Goal: Download file/media

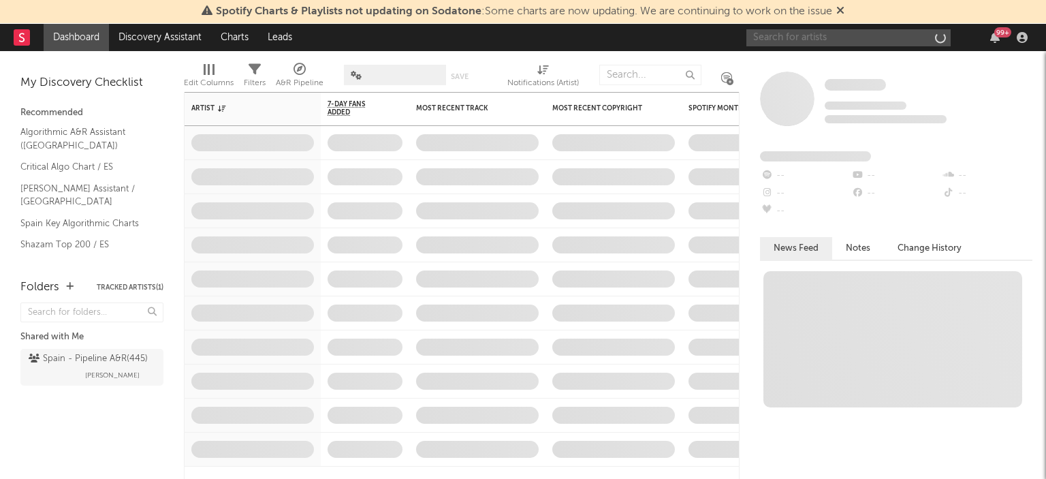
click at [860, 36] on input "text" at bounding box center [849, 37] width 204 height 17
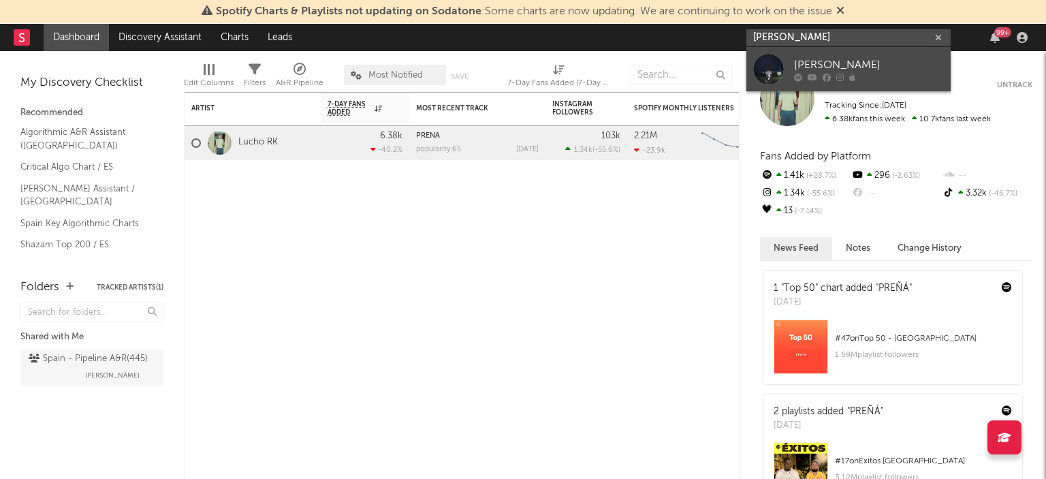
type input "[PERSON_NAME]"
click at [896, 62] on div "[PERSON_NAME]" at bounding box center [869, 65] width 150 height 16
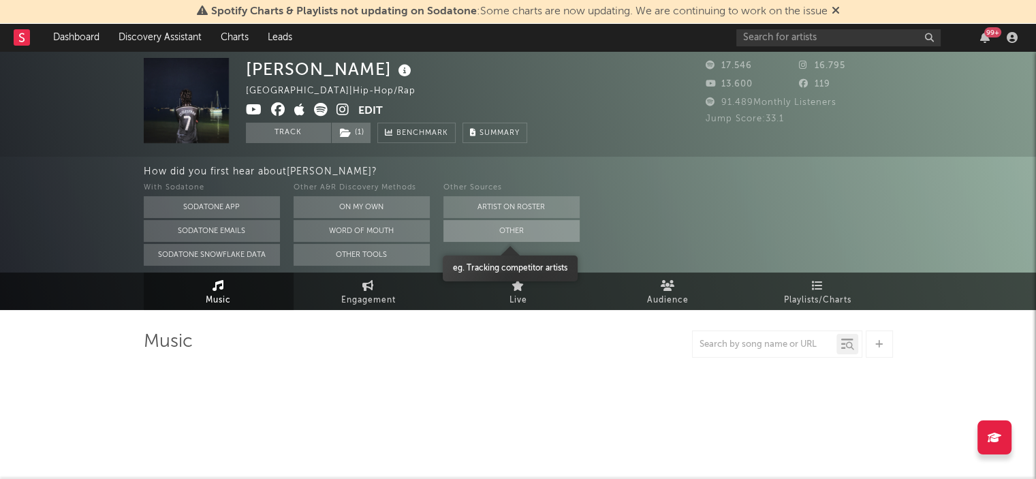
select select "6m"
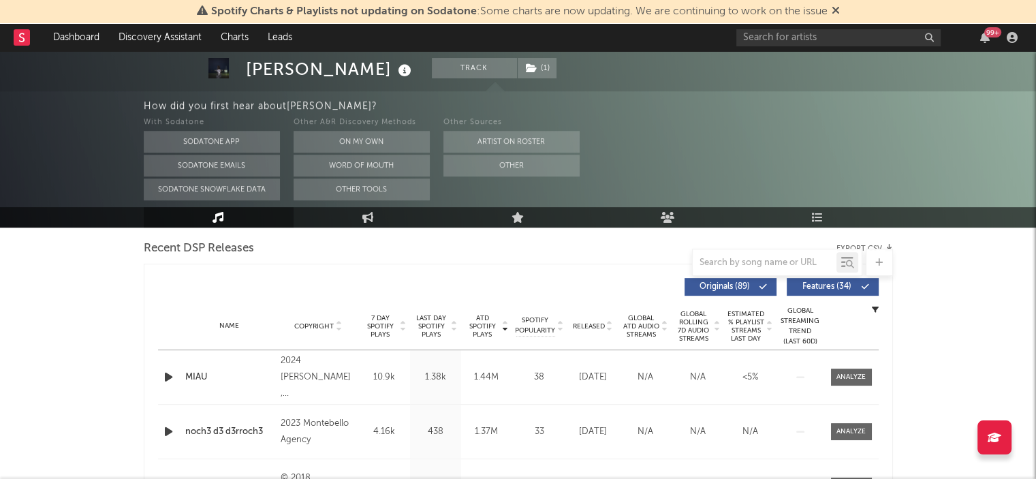
scroll to position [409, 0]
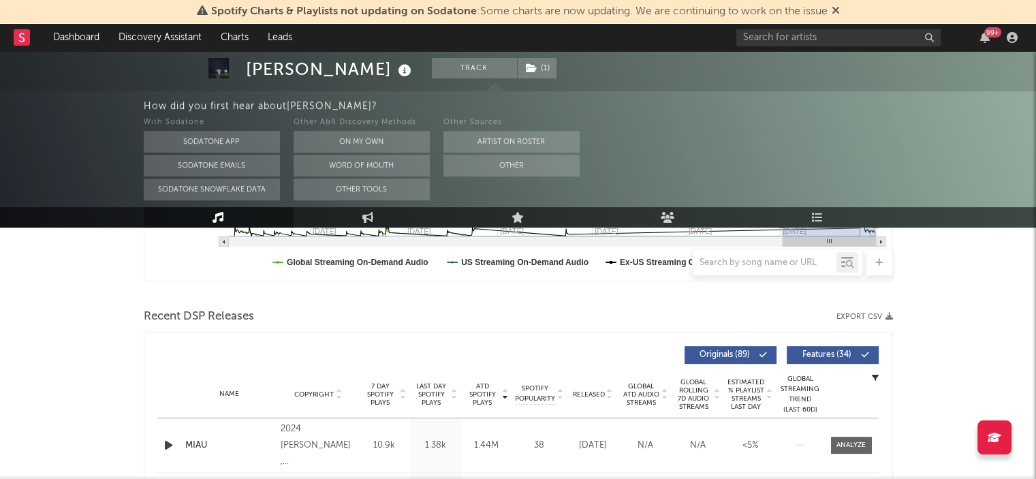
click at [864, 313] on button "Export CSV" at bounding box center [864, 317] width 57 height 8
